Goal: Connect with others: Connect with others

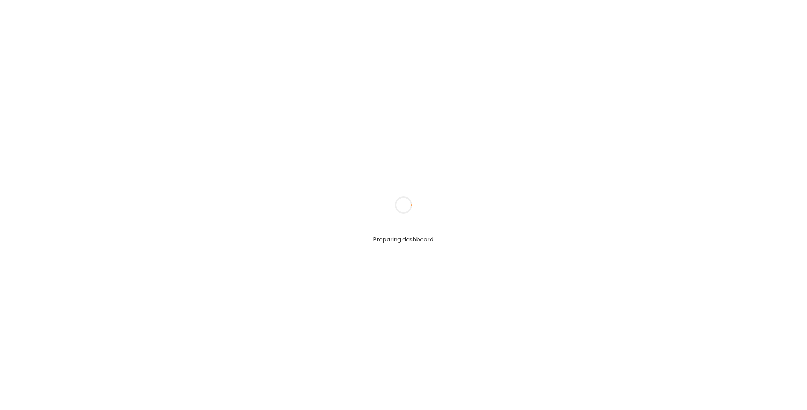
type input "******"
type input "**********"
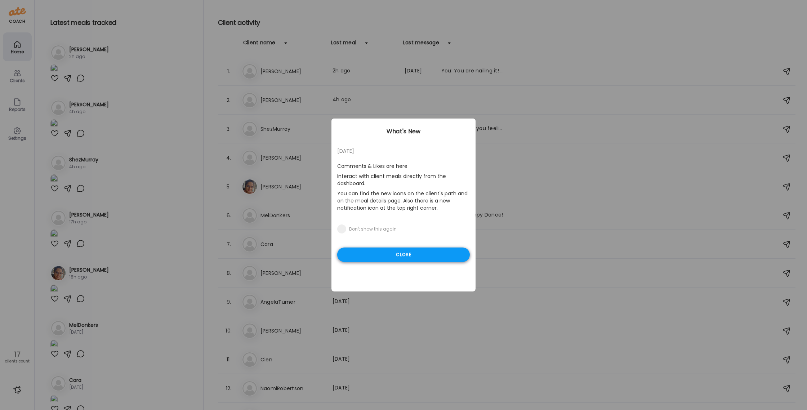
click at [417, 254] on div "Close" at bounding box center [403, 254] width 133 height 14
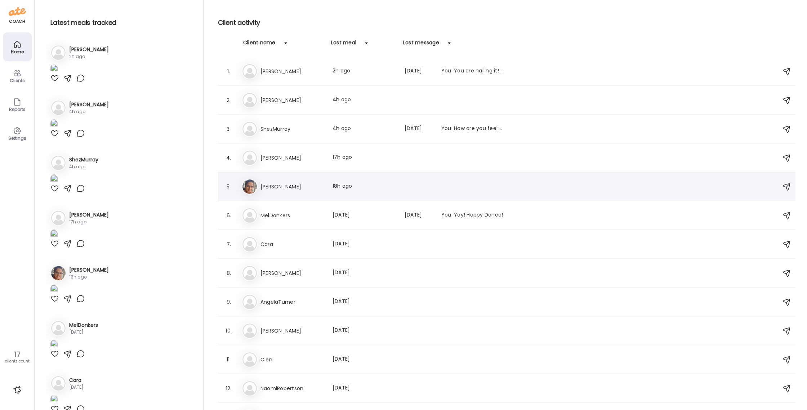
click at [250, 188] on img at bounding box center [249, 186] width 14 height 14
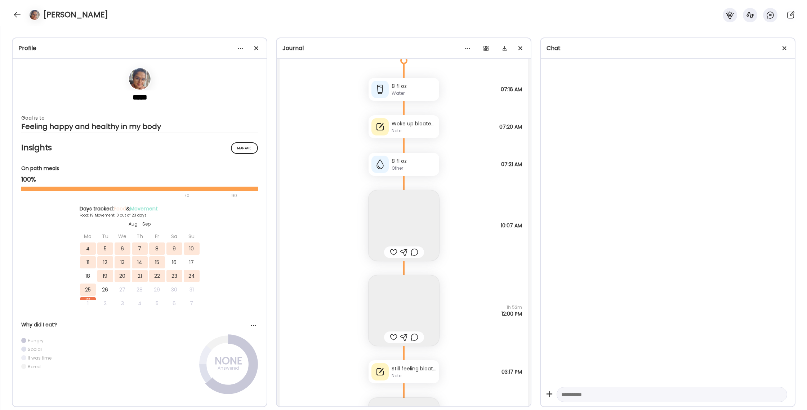
scroll to position [18135, 0]
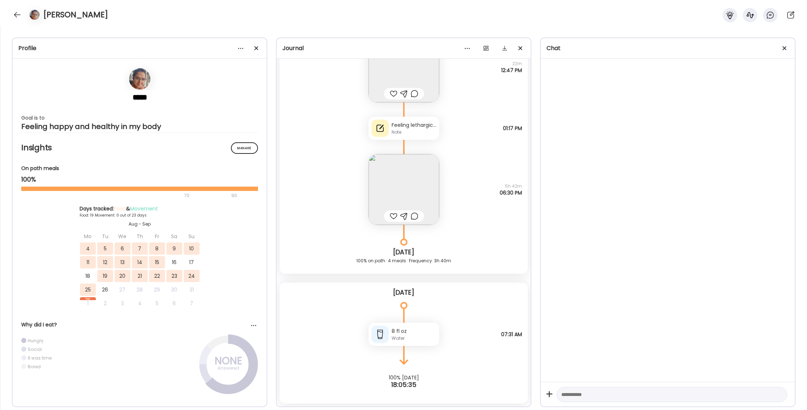
click at [411, 125] on div "Feeling lethargic with mind fog after eating lunch. Also feeling bloated." at bounding box center [413, 125] width 45 height 8
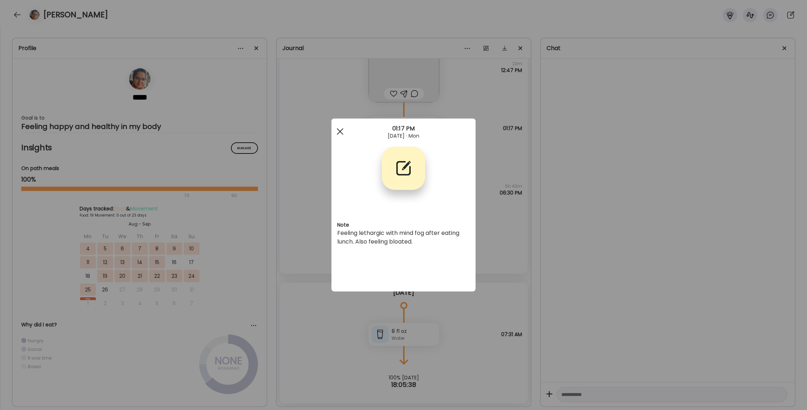
click at [339, 127] on div at bounding box center [340, 131] width 14 height 14
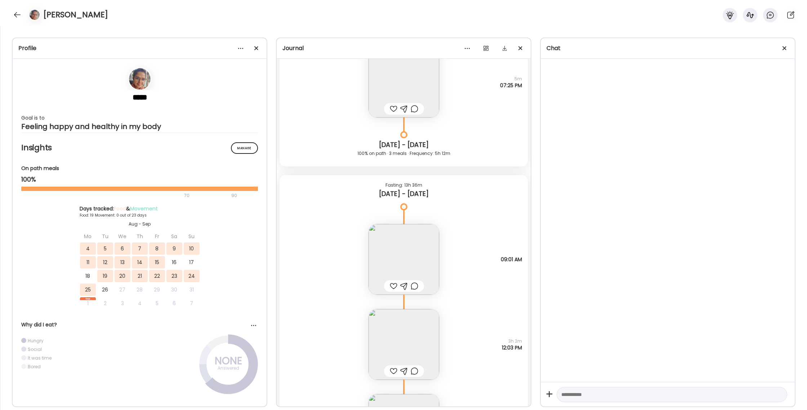
scroll to position [17074, 0]
click at [395, 247] on img at bounding box center [403, 257] width 71 height 71
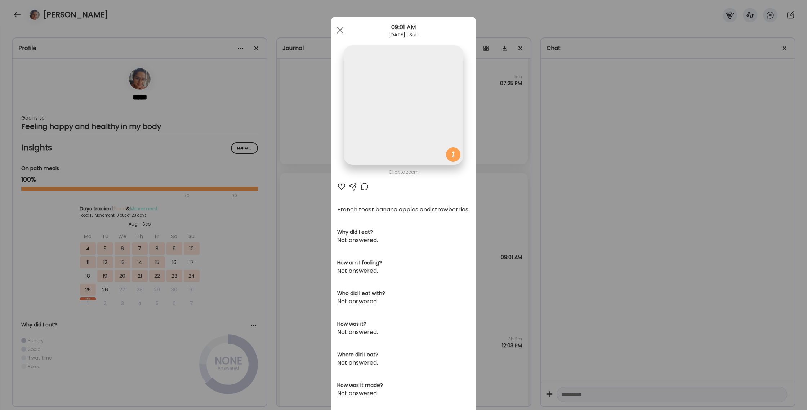
click at [503, 168] on div "Ate Coach Dashboard Wahoo! It’s official Take a moment to set up your Coach Pro…" at bounding box center [403, 205] width 807 height 410
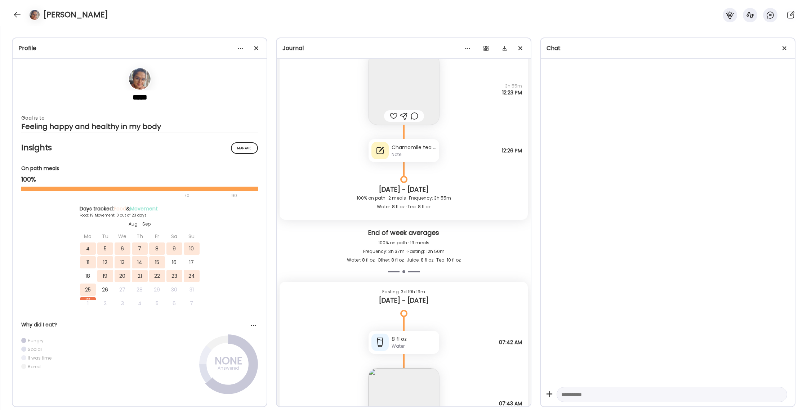
scroll to position [14667, 0]
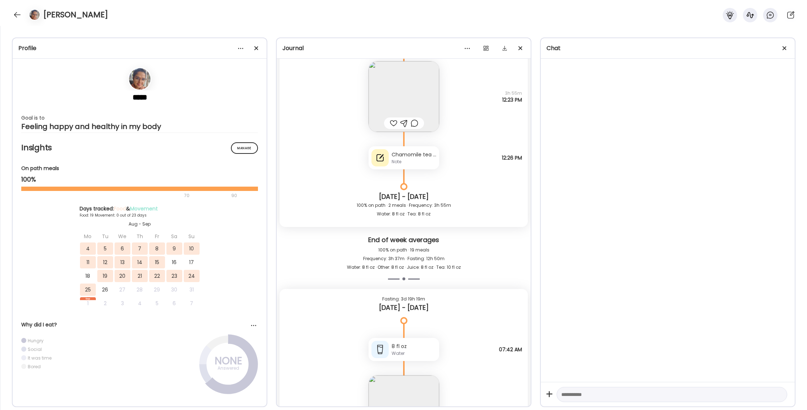
click at [420, 157] on div "Chamomile tea is making me feel slightly nauseous" at bounding box center [413, 155] width 45 height 8
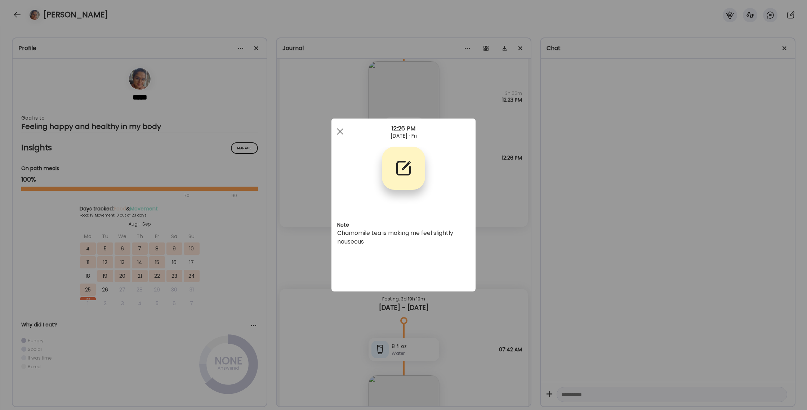
click at [489, 166] on div "Ate Coach Dashboard Wahoo! It’s official Take a moment to set up your Coach Pro…" at bounding box center [403, 205] width 807 height 410
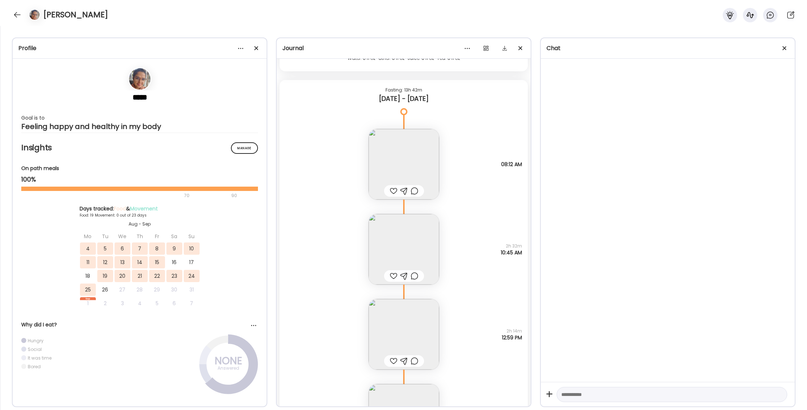
scroll to position [12885, 0]
click at [19, 18] on div at bounding box center [18, 15] width 12 height 12
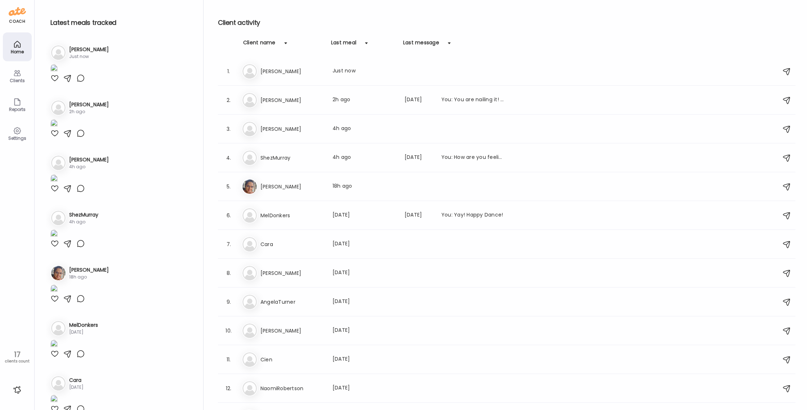
drag, startPoint x: 255, startPoint y: 73, endPoint x: 251, endPoint y: 72, distance: 4.1
click at [255, 72] on img at bounding box center [249, 71] width 14 height 14
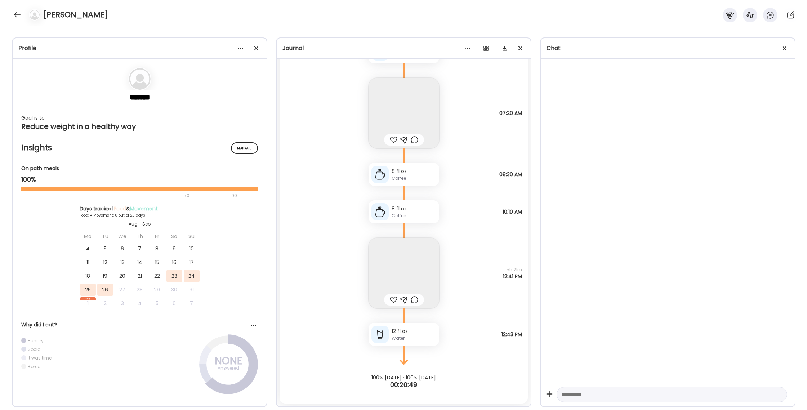
click at [729, 15] on icon at bounding box center [730, 15] width 8 height 8
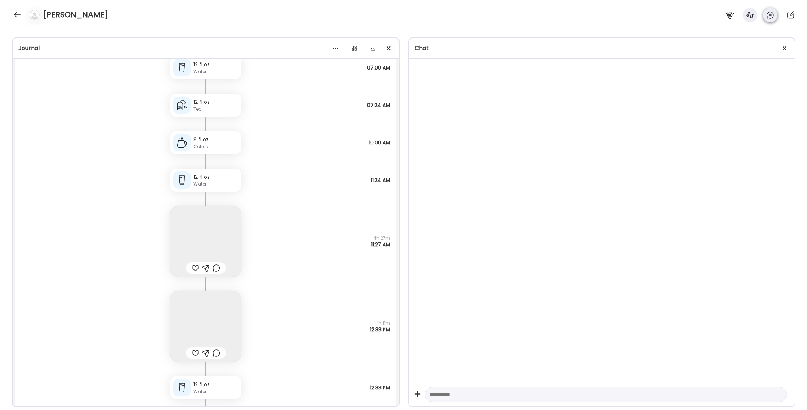
click at [770, 15] on icon at bounding box center [770, 15] width 2 height 0
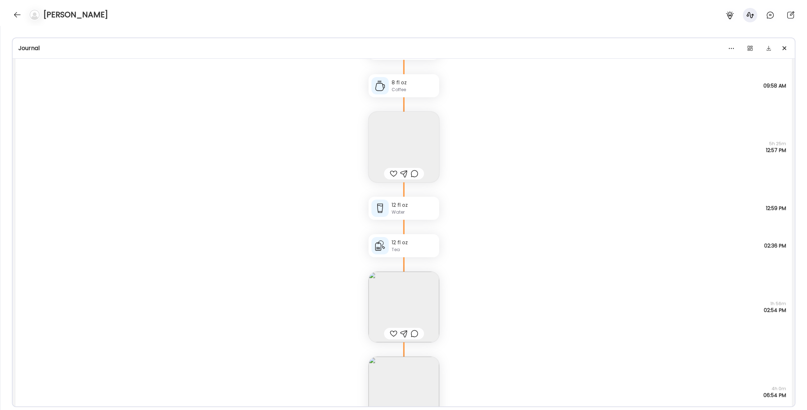
scroll to position [23010, 0]
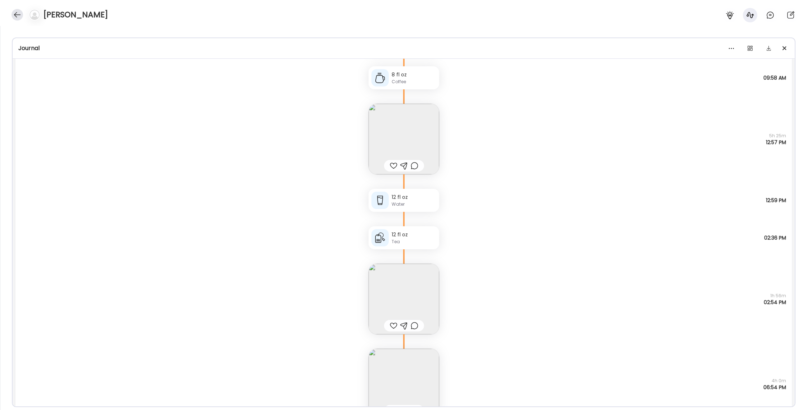
click at [15, 13] on div at bounding box center [18, 15] width 12 height 12
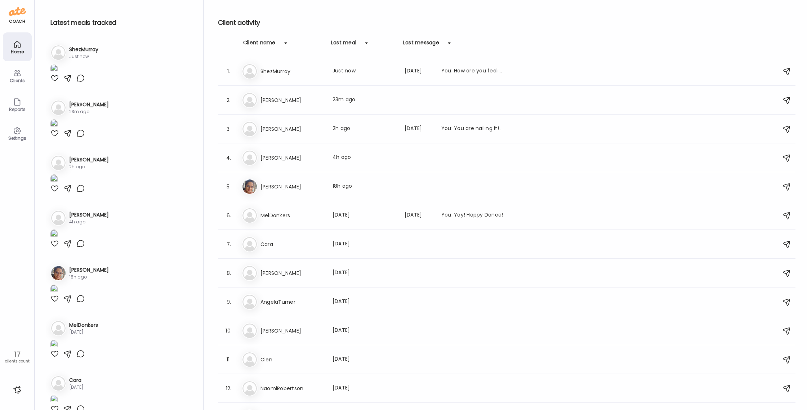
click at [21, 73] on icon at bounding box center [17, 73] width 9 height 9
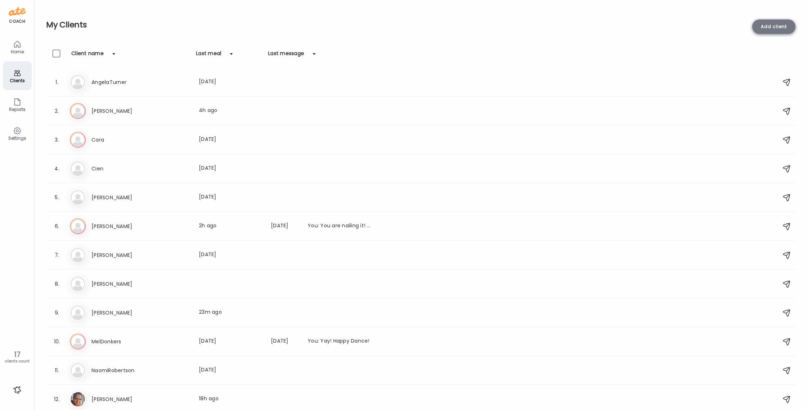
click at [775, 27] on div "Add client" at bounding box center [773, 26] width 43 height 14
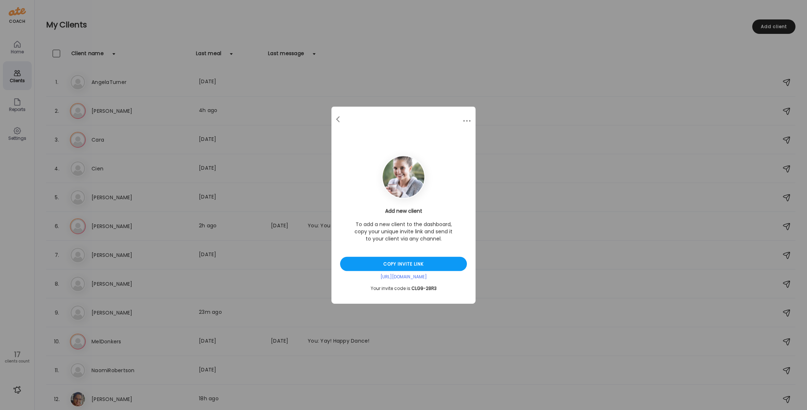
drag, startPoint x: 396, startPoint y: 259, endPoint x: 447, endPoint y: 224, distance: 61.7
click at [396, 259] on div "Copy invite link" at bounding box center [403, 264] width 127 height 14
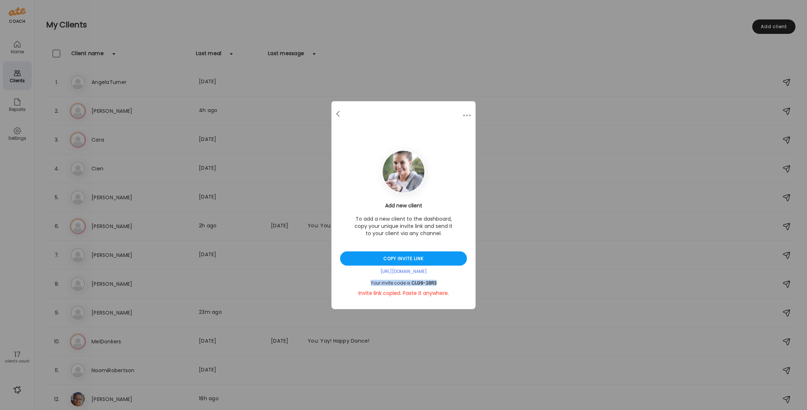
drag, startPoint x: 442, startPoint y: 282, endPoint x: 370, endPoint y: 282, distance: 71.7
click at [371, 282] on div "Your invite code is: CLG9-28R3" at bounding box center [403, 283] width 127 height 6
copy div "Your invite code is: CLG9-28R3"
click at [377, 68] on div "Ate Coach Dashboard Wahoo! It’s official Take a moment to set up your Coach Pro…" at bounding box center [403, 205] width 807 height 410
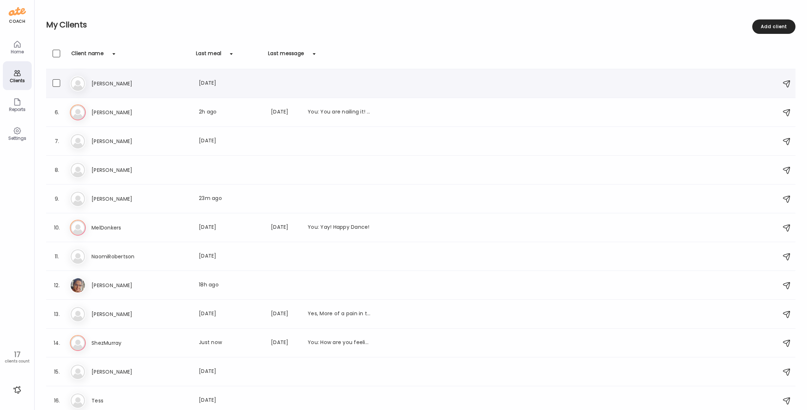
scroll to position [117, 0]
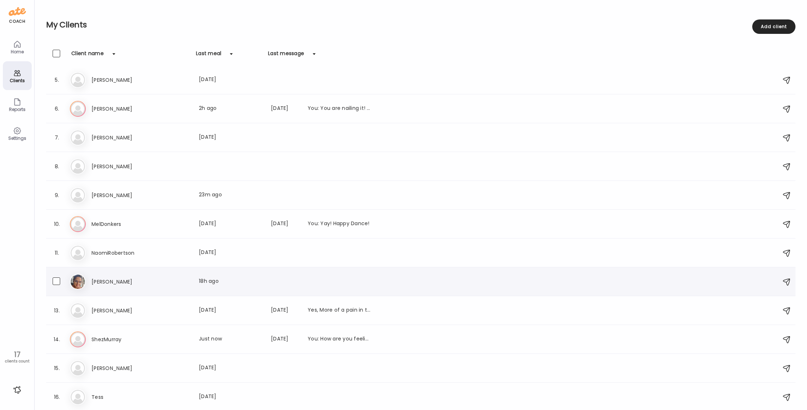
click at [79, 275] on icon at bounding box center [78, 282] width 16 height 16
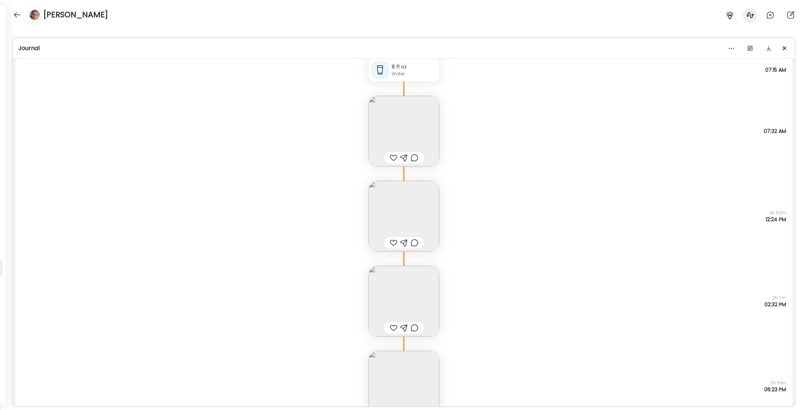
scroll to position [15316, 0]
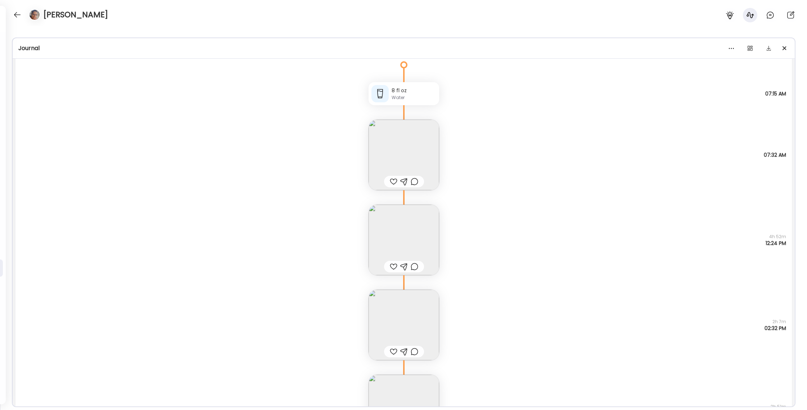
click at [420, 232] on img at bounding box center [403, 240] width 71 height 71
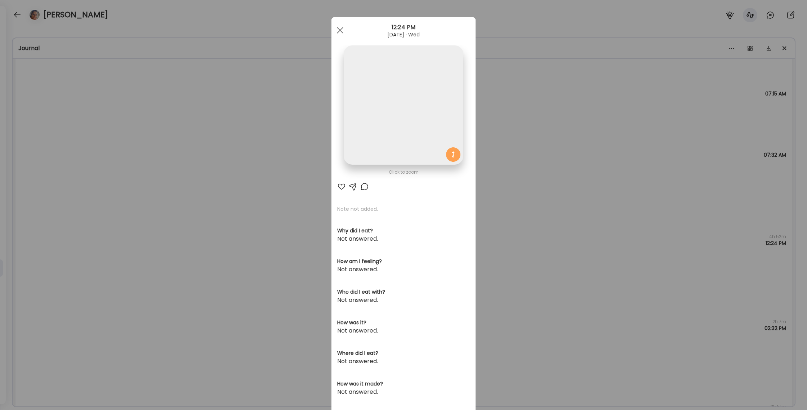
click at [512, 188] on div "Ate Coach Dashboard Wahoo! It’s official Take a moment to set up your Coach Pro…" at bounding box center [403, 205] width 807 height 410
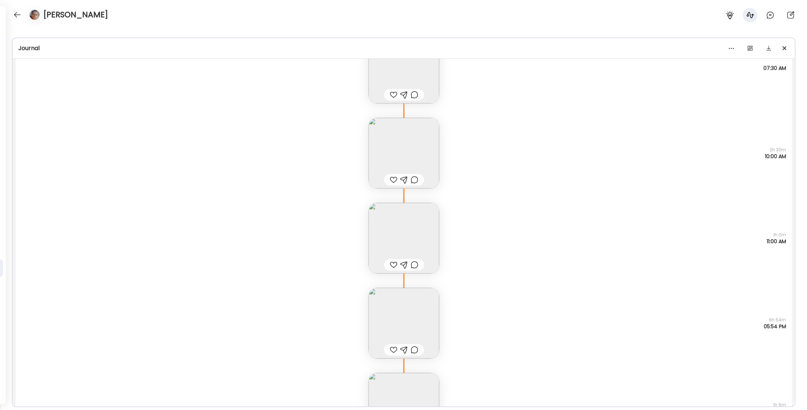
scroll to position [16400, 0]
click at [20, 14] on div at bounding box center [18, 15] width 12 height 12
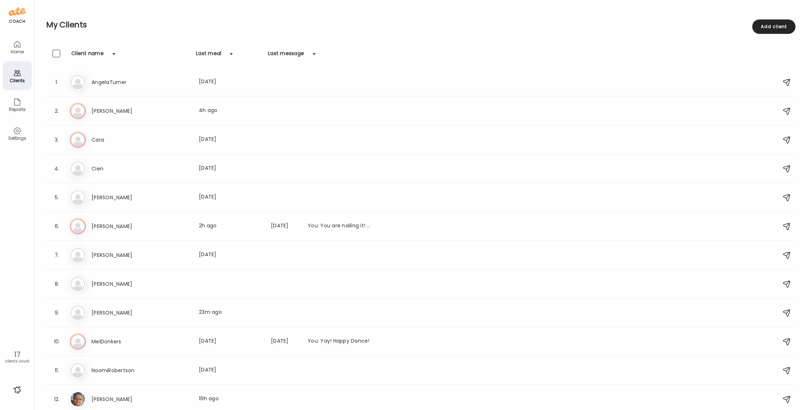
click at [23, 68] on div "Clients" at bounding box center [17, 75] width 29 height 29
click at [21, 51] on div "Home" at bounding box center [17, 51] width 26 height 5
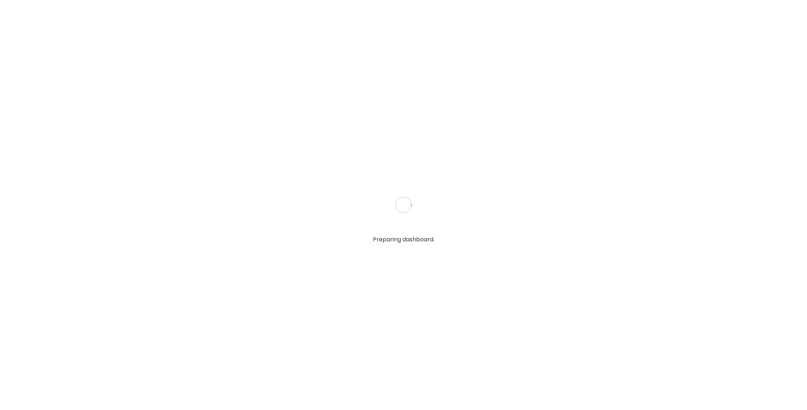
type input "******"
type input "**********"
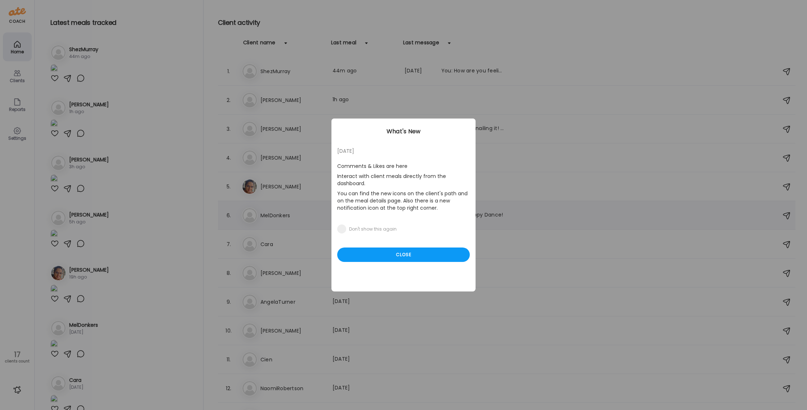
drag, startPoint x: 381, startPoint y: 255, endPoint x: 378, endPoint y: 205, distance: 49.8
click at [381, 254] on div "Close" at bounding box center [403, 254] width 133 height 14
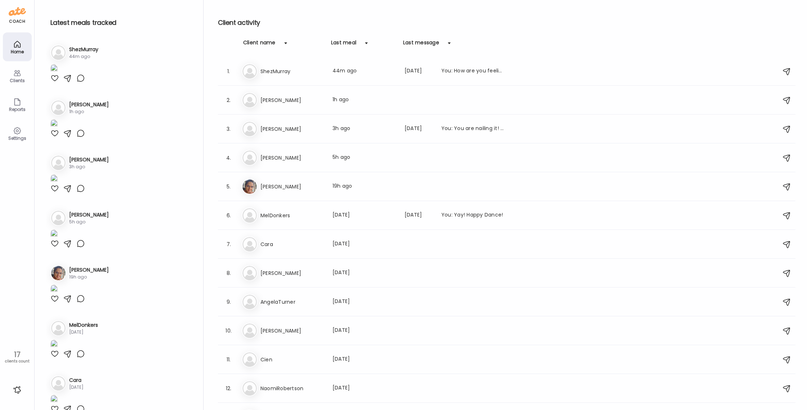
click at [302, 28] on div "Client activity Client name Last meal Last message 1. Sh ShezMurray Last meal: …" at bounding box center [506, 206] width 577 height 413
